Goal: Task Accomplishment & Management: Complete application form

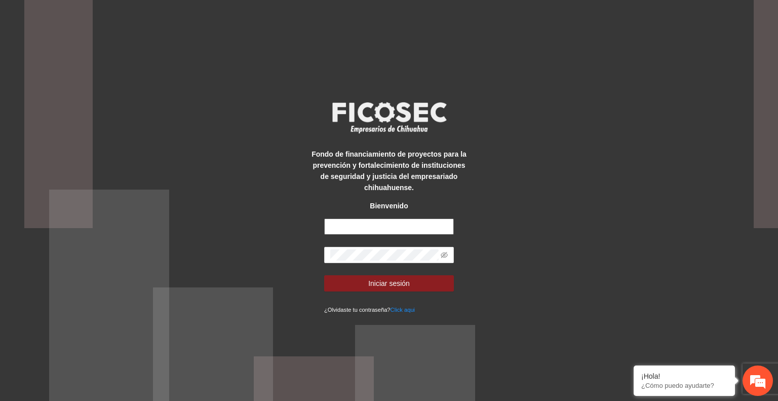
type input "**********"
click at [422, 281] on button "Iniciar sesión" at bounding box center [389, 283] width 130 height 16
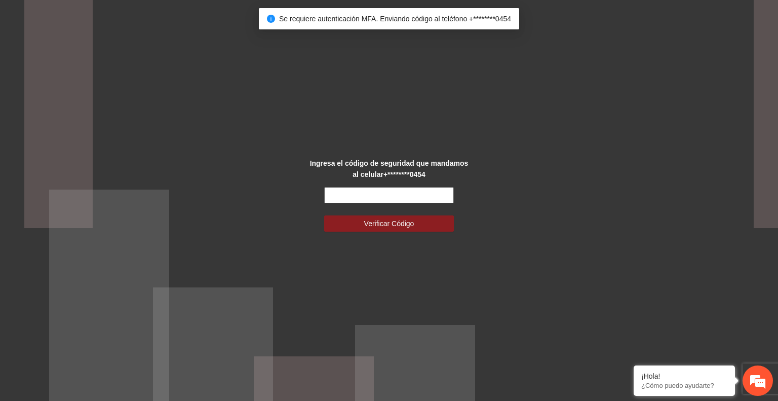
click at [381, 198] on input "text" at bounding box center [389, 195] width 130 height 16
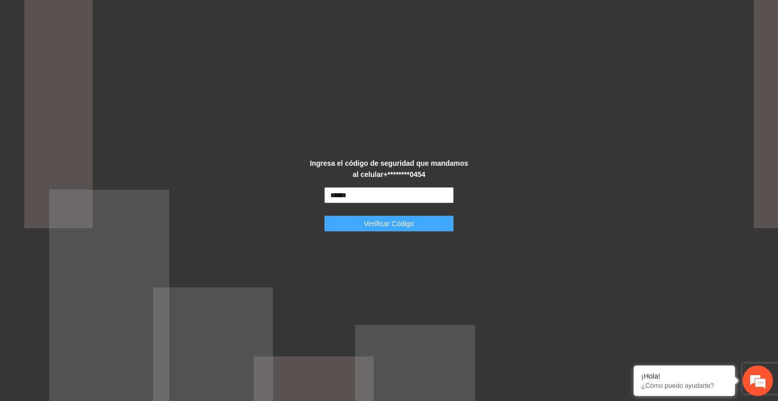
type input "******"
click at [397, 222] on span "Verificar Código" at bounding box center [389, 223] width 50 height 11
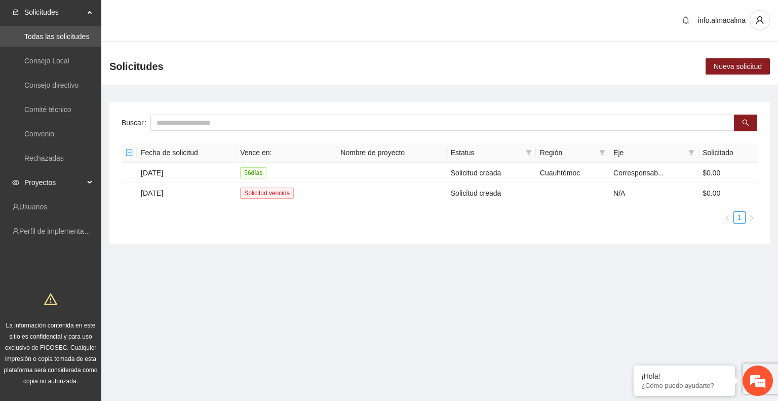
click at [62, 182] on span "Proyectos" at bounding box center [54, 182] width 60 height 20
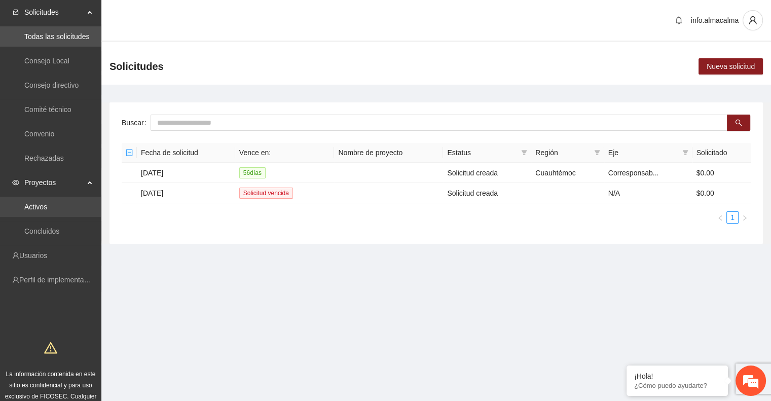
click at [47, 204] on link "Activos" at bounding box center [35, 207] width 23 height 8
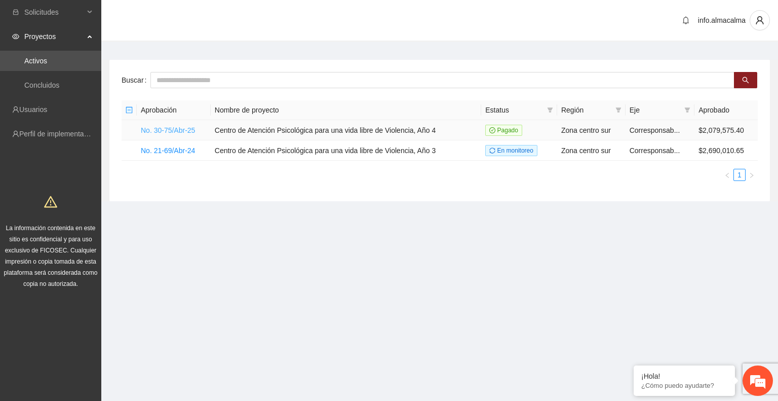
click at [186, 128] on link "No. 30-75/Abr-25" at bounding box center [168, 130] width 54 height 8
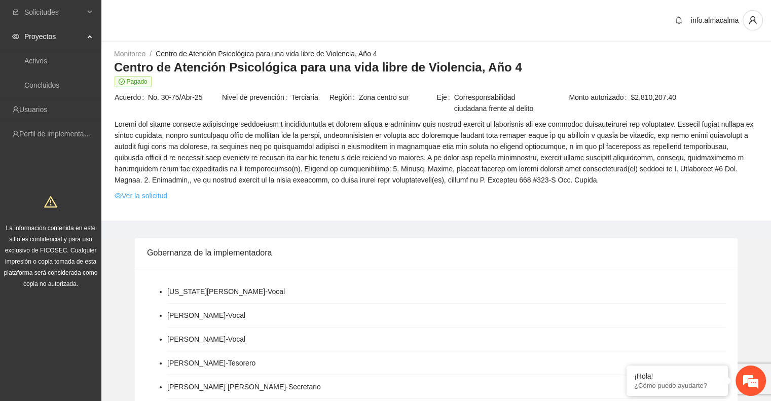
click at [164, 195] on link "Ver la solicitud" at bounding box center [141, 195] width 53 height 11
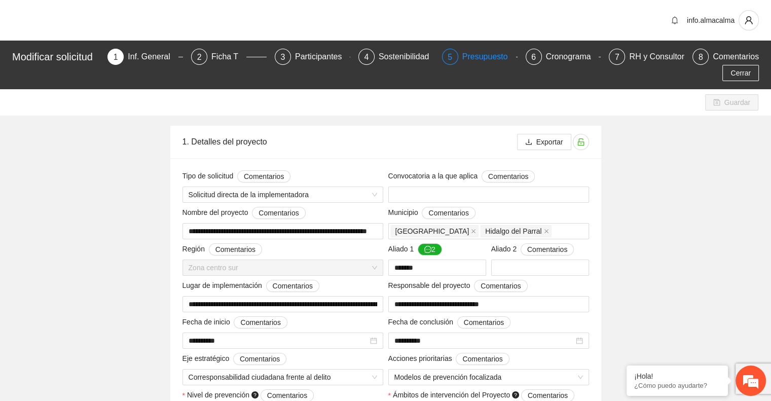
click at [486, 59] on div "Presupuesto" at bounding box center [489, 57] width 54 height 16
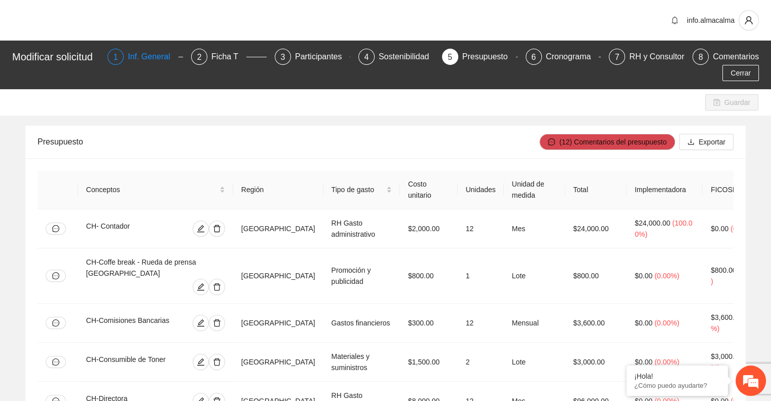
click at [146, 55] on div "Inf. General" at bounding box center [153, 57] width 51 height 16
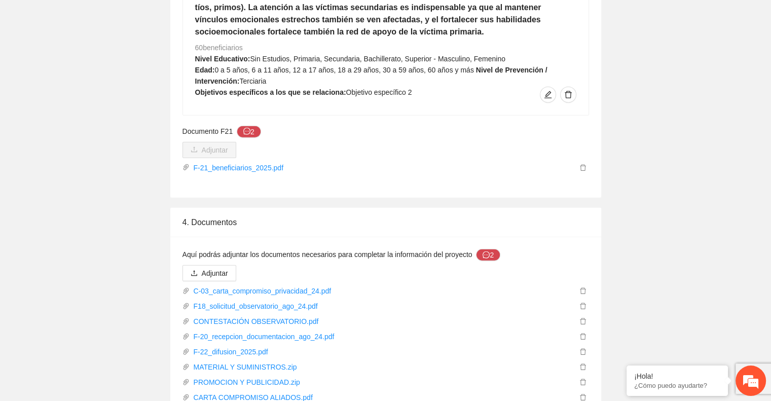
scroll to position [2439, 0]
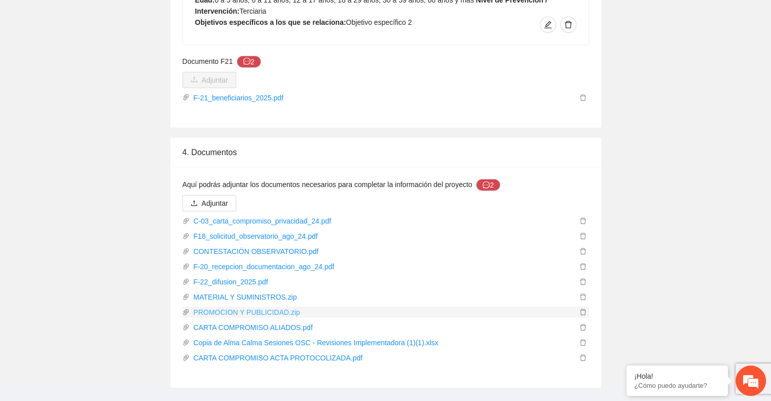
click at [278, 307] on link "PROMOCION Y PUBLICIDAD.zip" at bounding box center [383, 312] width 387 height 11
